Goal: Transaction & Acquisition: Purchase product/service

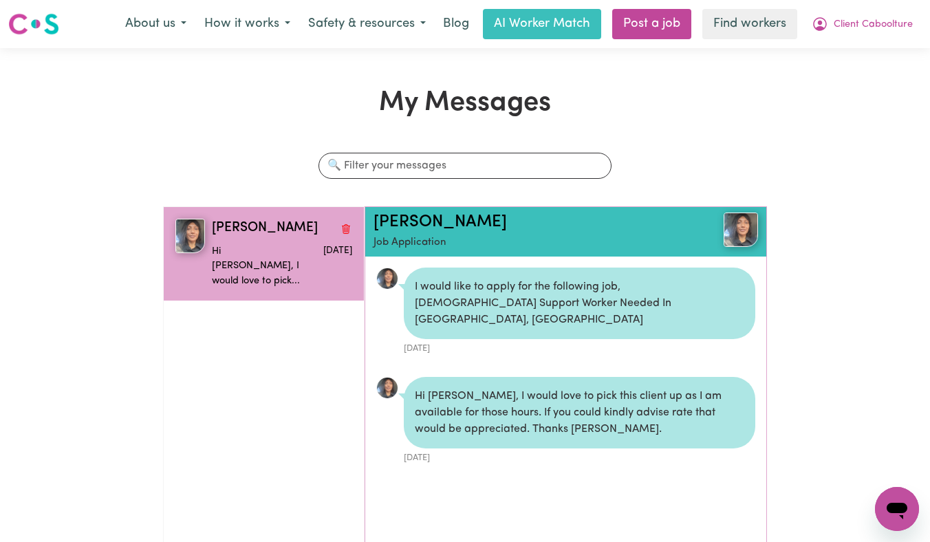
scroll to position [8, 0]
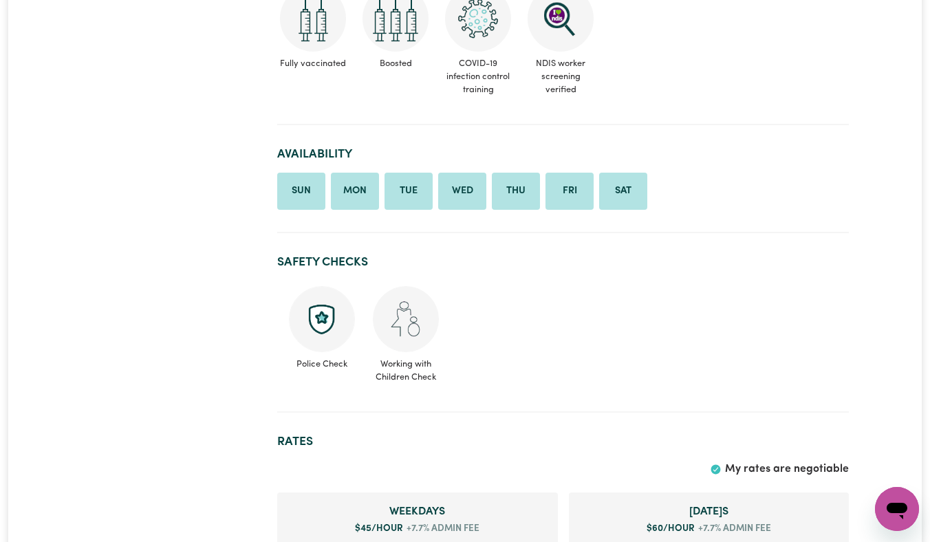
scroll to position [797, 0]
